Goal: Information Seeking & Learning: Learn about a topic

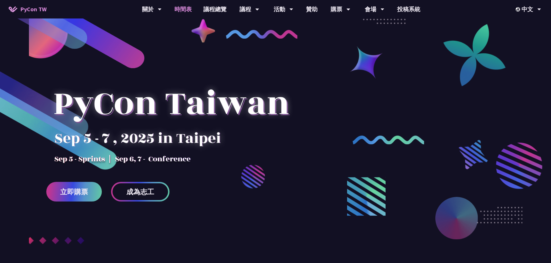
click at [180, 10] on link "時間表" at bounding box center [183, 9] width 29 height 19
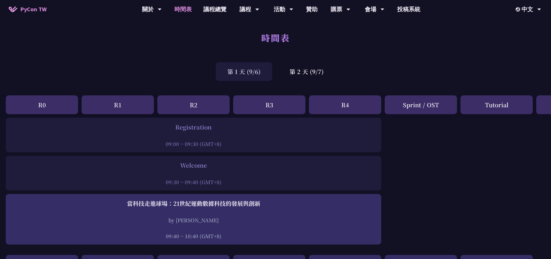
click at [50, 106] on div "R0" at bounding box center [42, 104] width 72 height 19
click at [40, 106] on div "R0" at bounding box center [42, 104] width 72 height 19
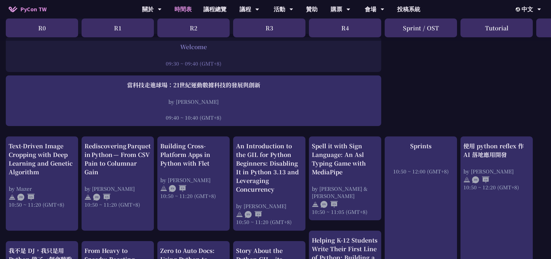
scroll to position [110, 0]
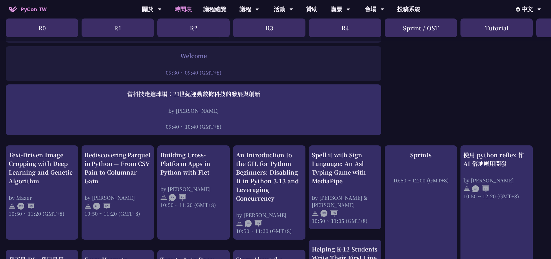
click at [53, 29] on div "R0" at bounding box center [42, 28] width 72 height 19
click at [106, 32] on div "R1" at bounding box center [118, 28] width 72 height 19
click at [128, 28] on div "R1" at bounding box center [118, 28] width 72 height 19
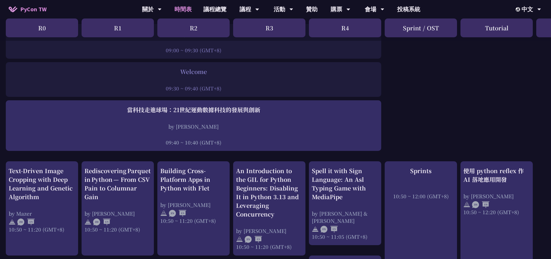
scroll to position [81, 0]
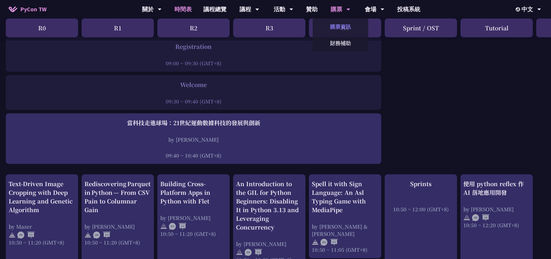
click at [342, 25] on link "購票資訊" at bounding box center [341, 27] width 56 height 14
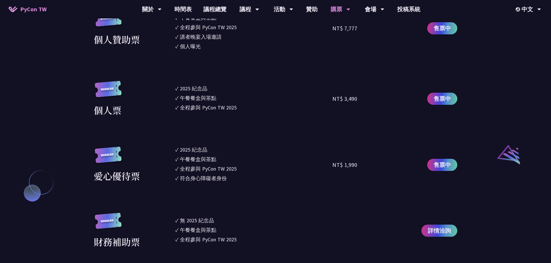
scroll to position [520, 0]
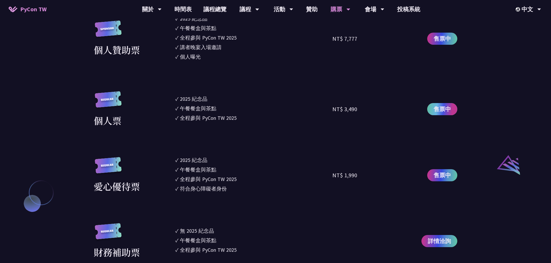
click at [439, 110] on span "售票中" at bounding box center [441, 109] width 17 height 9
click at [445, 115] on link "售票中" at bounding box center [442, 109] width 30 height 12
drag, startPoint x: 231, startPoint y: 35, endPoint x: 236, endPoint y: 39, distance: 6.1
click at [233, 37] on ul "✓ 2025 [PERSON_NAME]✓ 午餐餐盒與茶點 ✓ 全程參與 PyCon TW 2025 ✓ 講者晚宴入場邀請 ✓ 個人曝光" at bounding box center [253, 39] width 157 height 48
click at [211, 10] on link "議程總覽" at bounding box center [214, 9] width 35 height 19
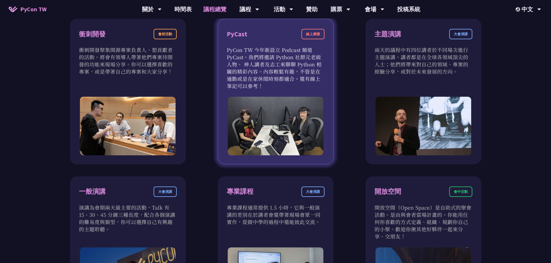
scroll to position [202, 0]
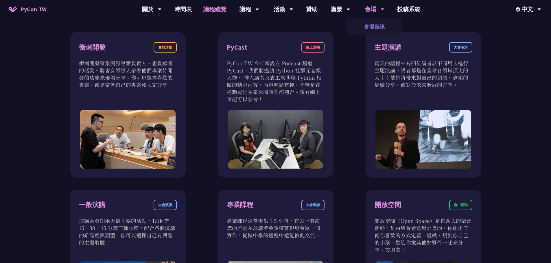
click at [371, 25] on link "會場資訊" at bounding box center [374, 27] width 56 height 14
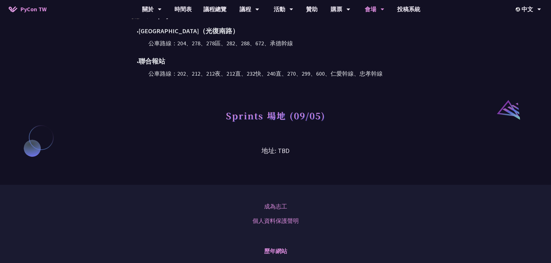
scroll to position [463, 0]
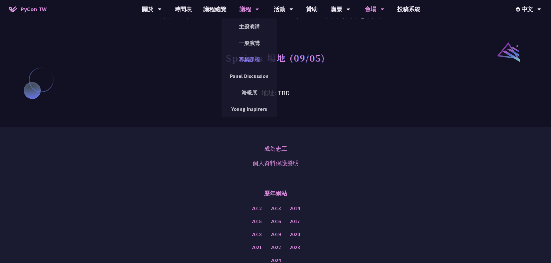
click at [253, 61] on link "專業課程" at bounding box center [249, 60] width 56 height 14
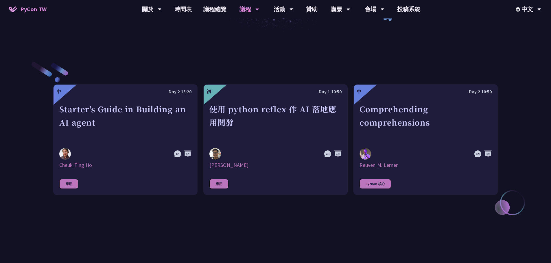
scroll to position [173, 0]
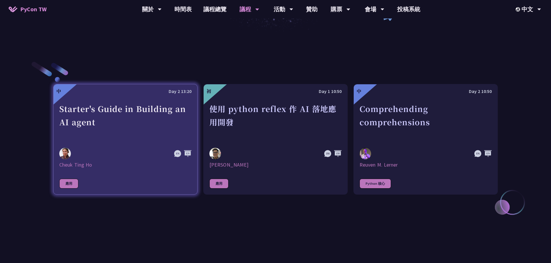
click at [89, 124] on div "Starter's Guide in Building an AI agent" at bounding box center [125, 122] width 132 height 40
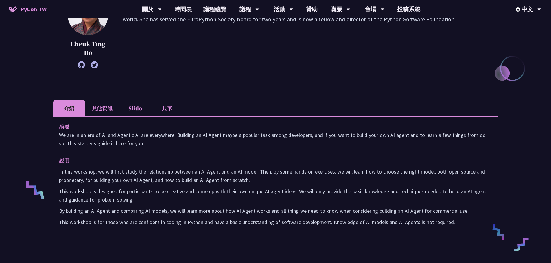
scroll to position [116, 0]
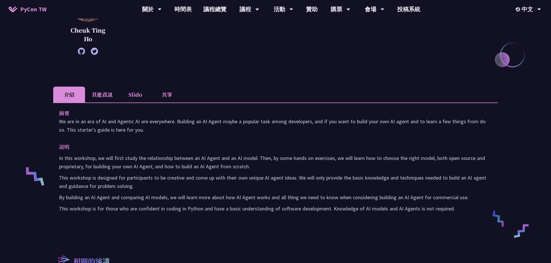
click at [100, 98] on li "其他資訊" at bounding box center [102, 95] width 34 height 16
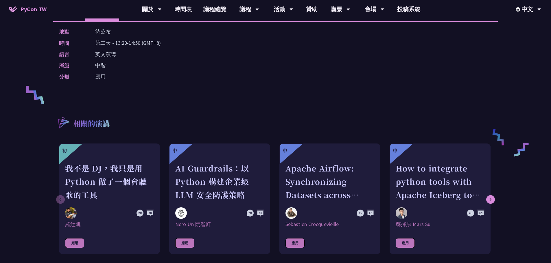
scroll to position [202, 0]
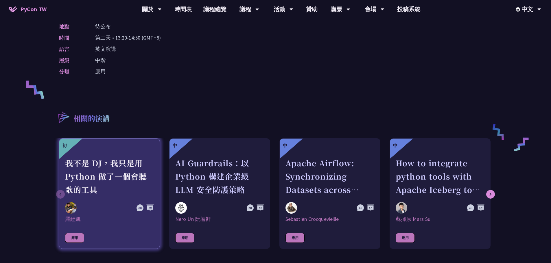
click at [101, 176] on div "我不是 DJ，我只是用 Python 做了一個會聽歌的工具" at bounding box center [109, 177] width 89 height 40
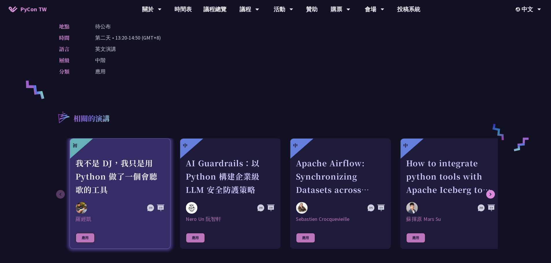
click at [280, 163] on link "中 AI Guardrails：以 Python 構建企業級 LLM 安全防護策略 [PERSON_NAME] Un [PERSON_NAME] 應用" at bounding box center [230, 193] width 101 height 111
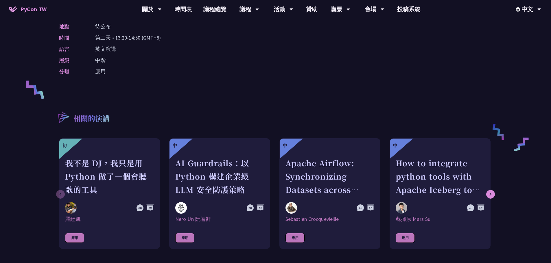
click at [98, 257] on div "Starter's Guide in Building an AI agent [PERSON_NAME] After having a career as …" at bounding box center [275, 44] width 444 height 434
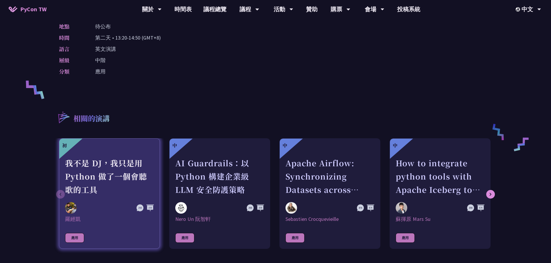
click at [94, 189] on div "我不是 DJ，我只是用 Python 做了一個會聽歌的工具" at bounding box center [109, 177] width 89 height 40
click at [93, 170] on div "我不是 DJ，我只是用 Python 做了一個會聽歌的工具" at bounding box center [109, 177] width 89 height 40
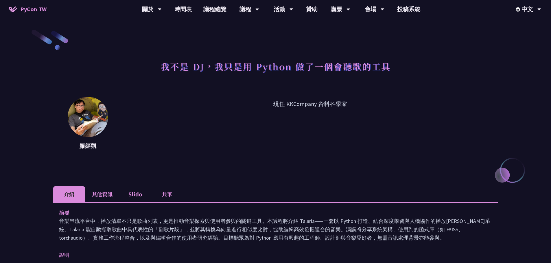
click at [99, 131] on img at bounding box center [88, 117] width 40 height 40
click at [96, 119] on img at bounding box center [88, 117] width 40 height 40
click at [101, 192] on li "其他資訊" at bounding box center [102, 194] width 34 height 16
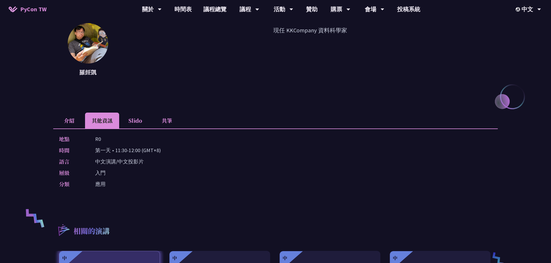
scroll to position [87, 0]
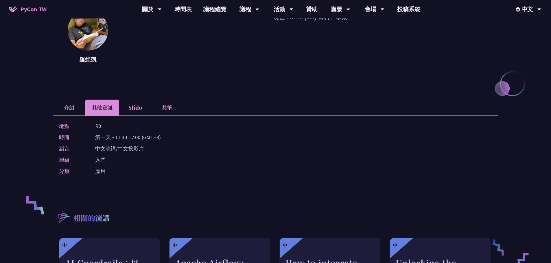
click at [132, 108] on li "Slido" at bounding box center [135, 108] width 32 height 16
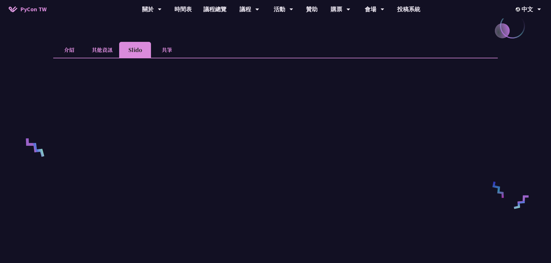
scroll to position [116, 0]
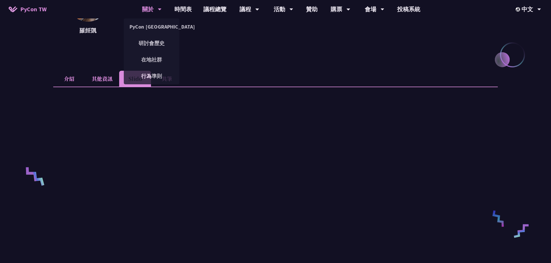
click at [150, 11] on div "關於" at bounding box center [152, 9] width 20 height 19
click at [151, 28] on link "PyCon [GEOGRAPHIC_DATA]" at bounding box center [152, 27] width 56 height 14
